Goal: Find contact information: Obtain details needed to contact an individual or organization

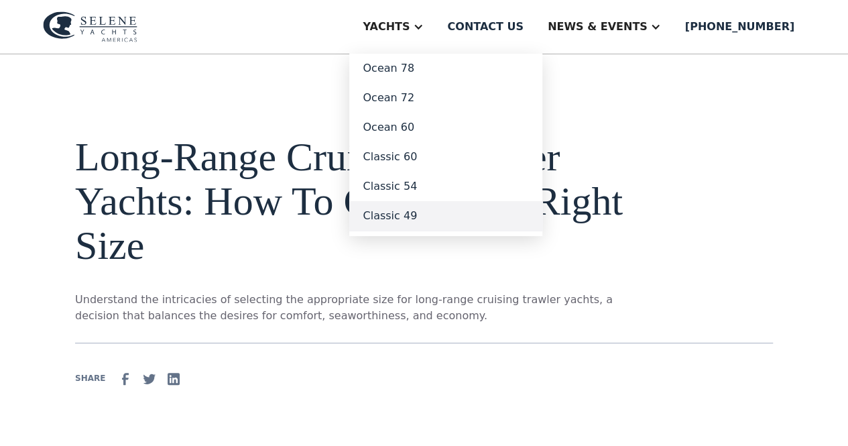
click at [413, 214] on link "Classic 49" at bounding box center [445, 215] width 193 height 29
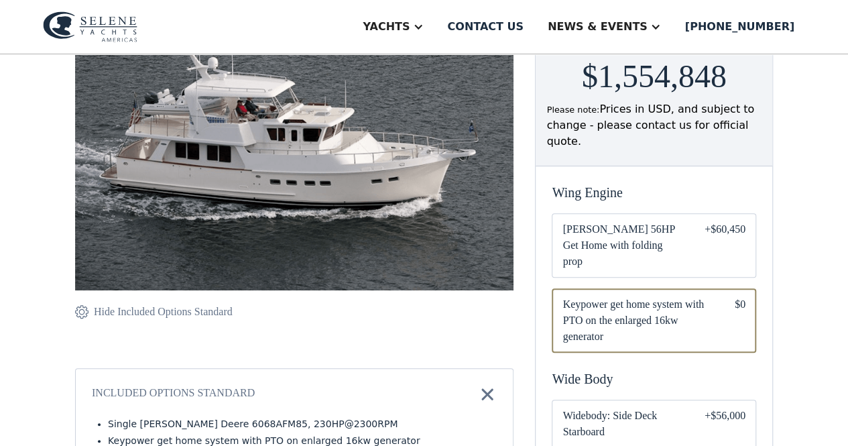
scroll to position [212, 0]
click at [622, 233] on span "[PERSON_NAME] 56HP Get Home with folding prop" at bounding box center [622, 244] width 121 height 48
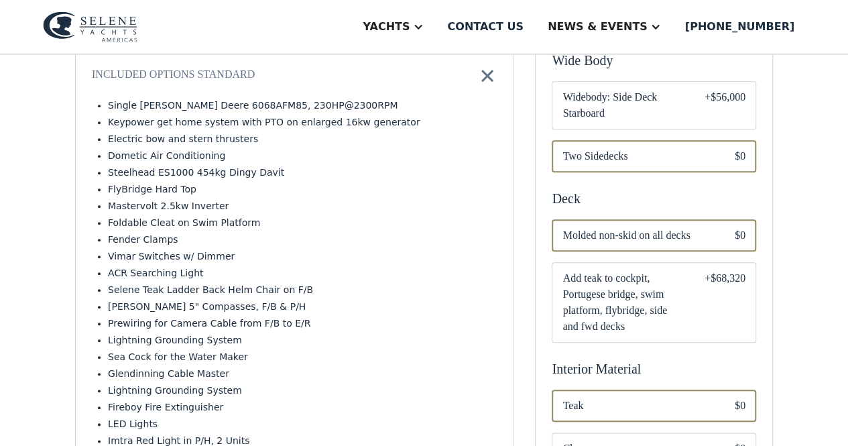
scroll to position [531, 0]
click at [663, 269] on span "Add teak to cockpit, Portugese bridge, swim platform, flybridge, side and fwd d…" at bounding box center [622, 301] width 121 height 64
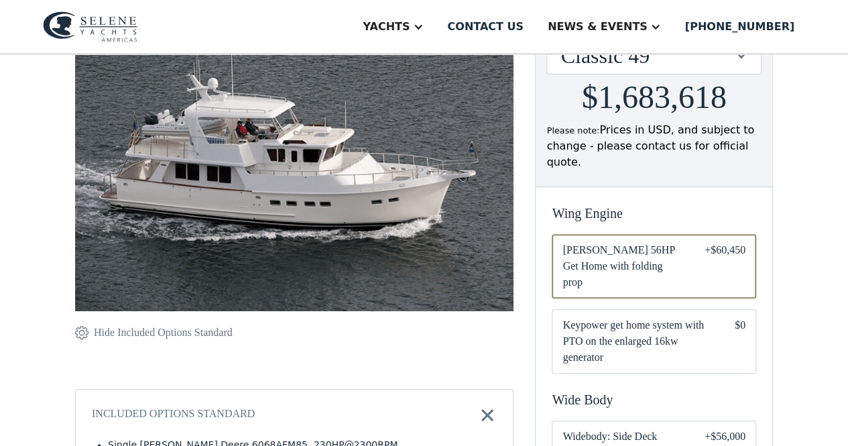
scroll to position [192, 0]
click at [511, 27] on div "Contact us" at bounding box center [485, 27] width 76 height 16
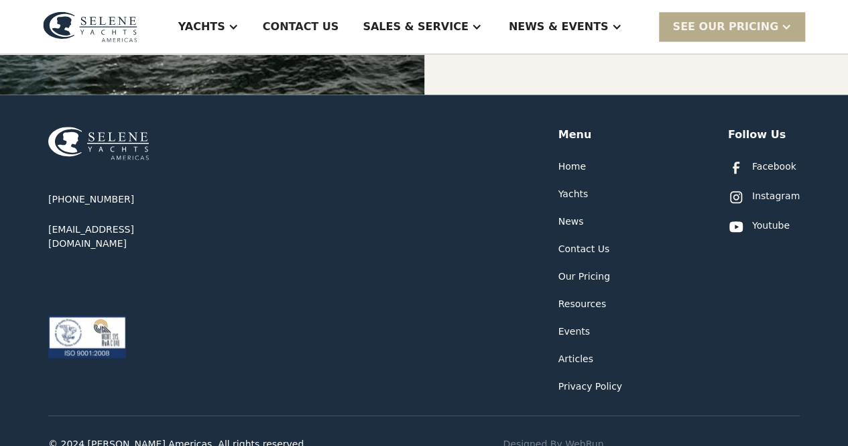
scroll to position [768, 0]
